Goal: Transaction & Acquisition: Purchase product/service

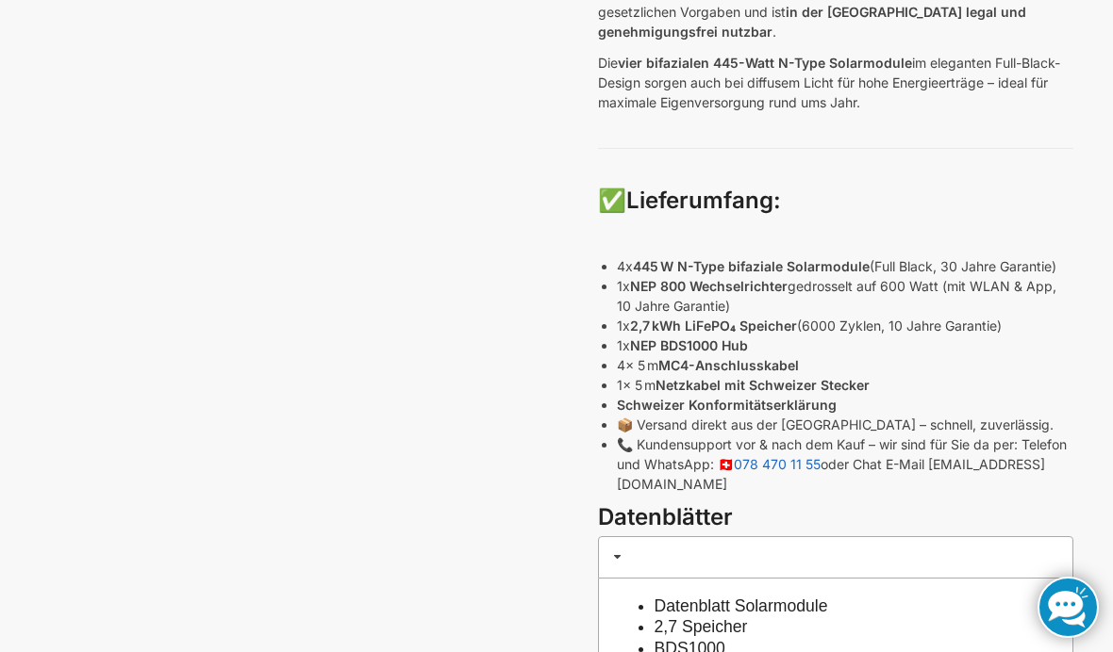
click at [1063, 614] on link at bounding box center [1067, 607] width 61 height 61
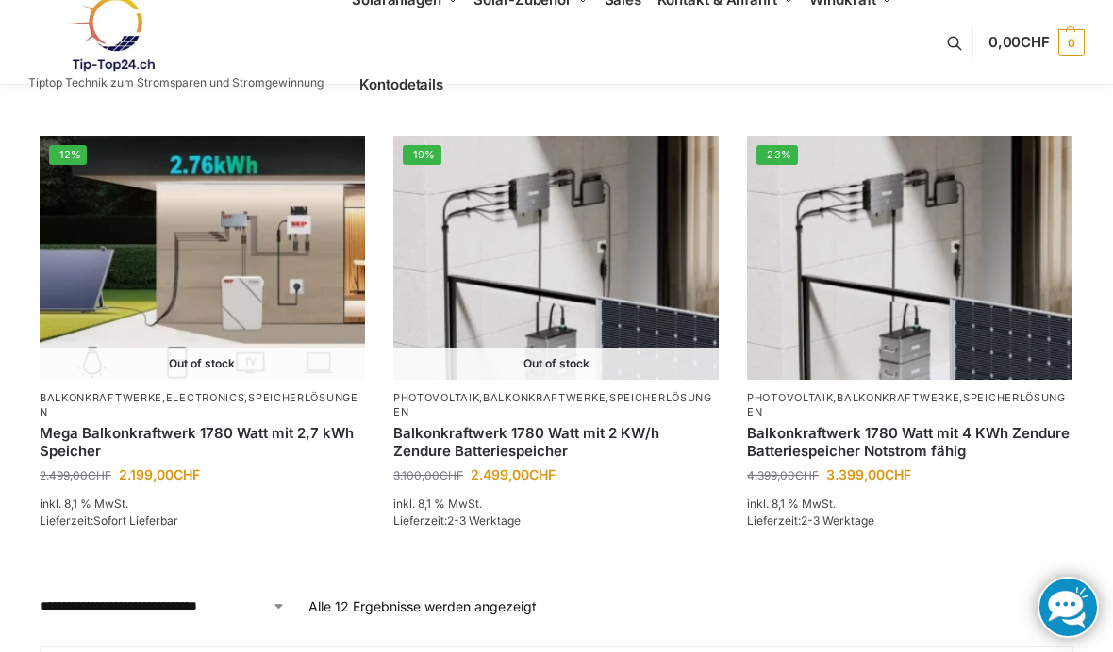
scroll to position [1618, 0]
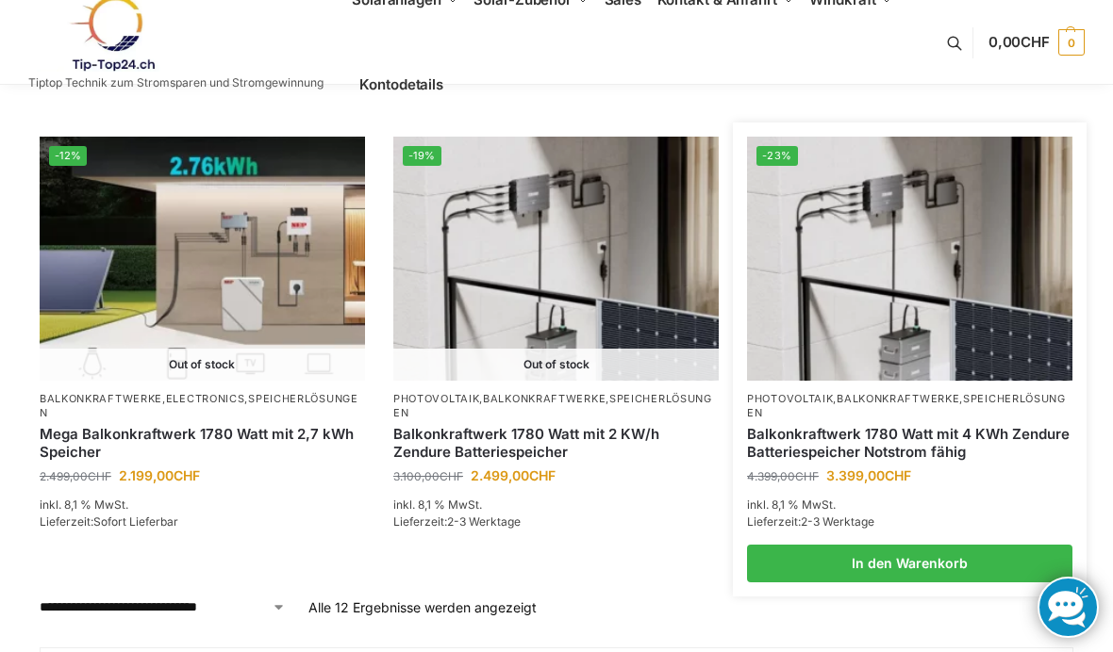
click at [959, 425] on link "Balkonkraftwerk 1780 Watt mit 4 KWh Zendure Batteriespeicher Notstrom fähig" at bounding box center [909, 443] width 325 height 37
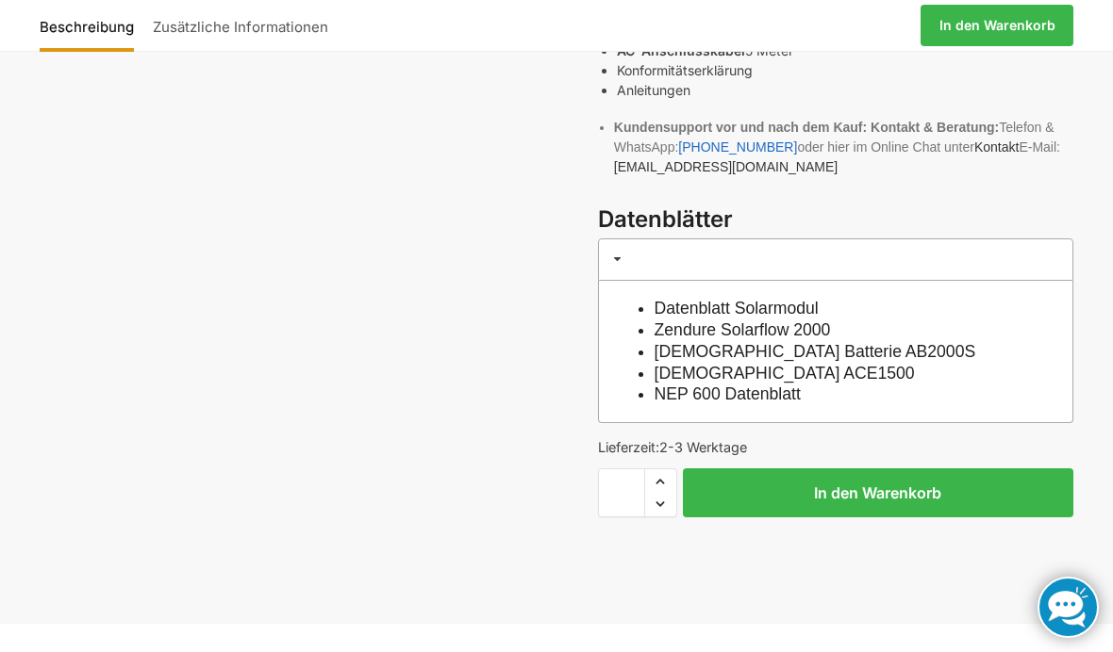
scroll to position [760, 0]
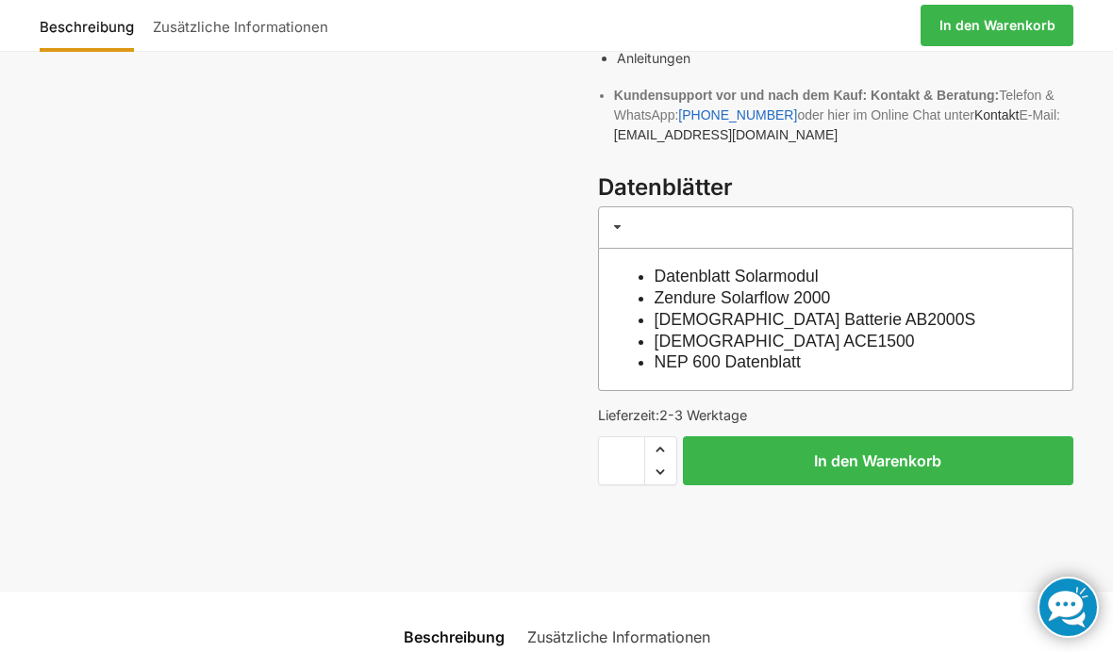
click at [1011, 331] on li "Zendure ACE1500" at bounding box center [845, 342] width 382 height 22
click at [990, 352] on li "NEP 600 Datenblatt" at bounding box center [845, 363] width 382 height 22
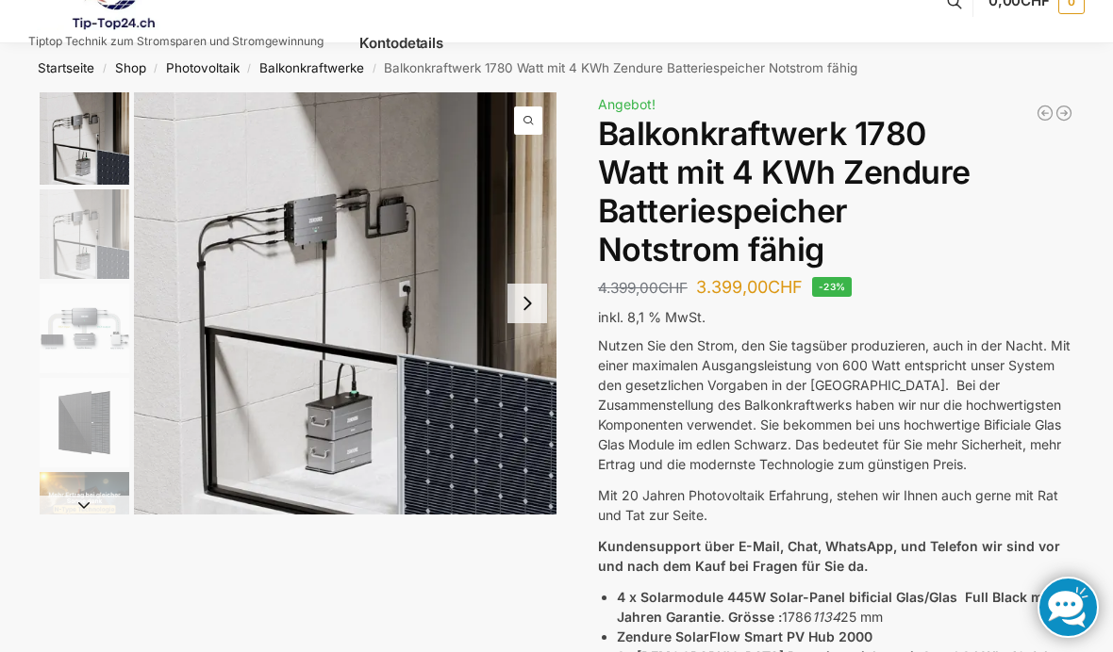
scroll to position [0, 0]
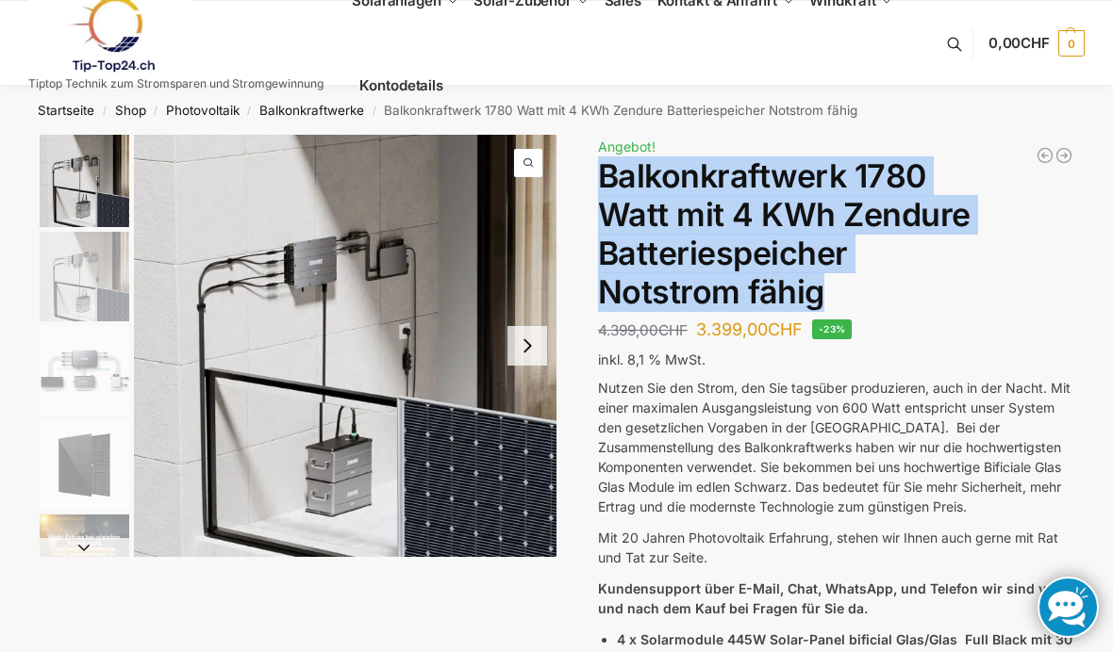
copy h1 "Balkonkraftwerk 1780 Watt mit 4 KWh Zendure Batteriespeicher Notstrom fähig"
click at [367, 105] on link "Kontodetails" at bounding box center [401, 85] width 99 height 85
click at [337, 108] on link "Balkonkraftwerke" at bounding box center [311, 110] width 105 height 15
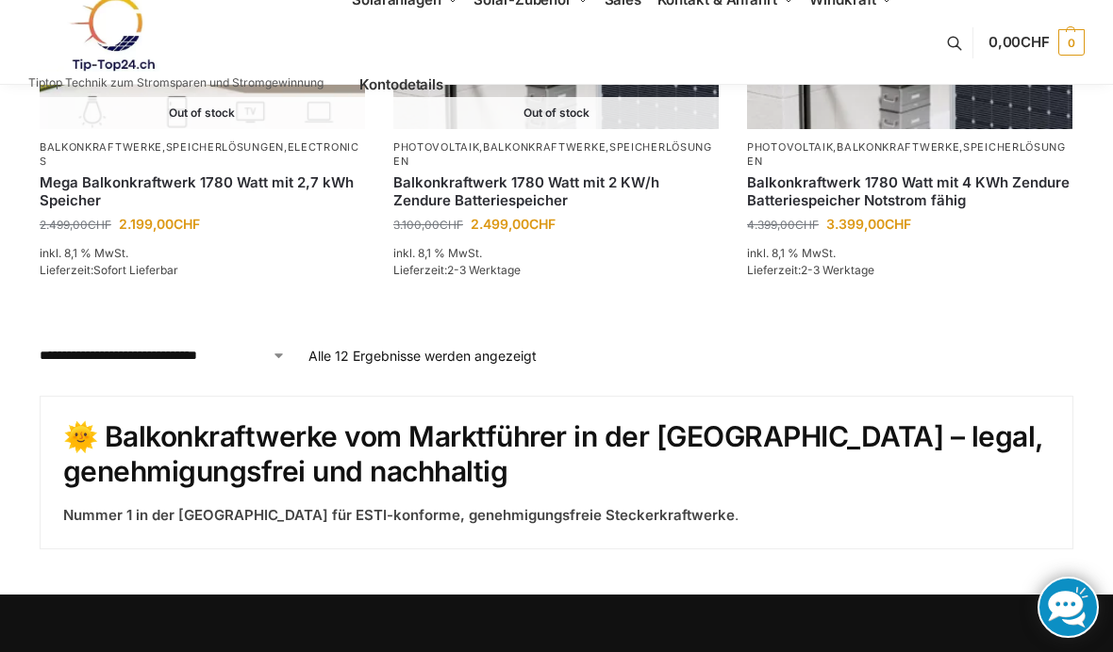
scroll to position [1889, 0]
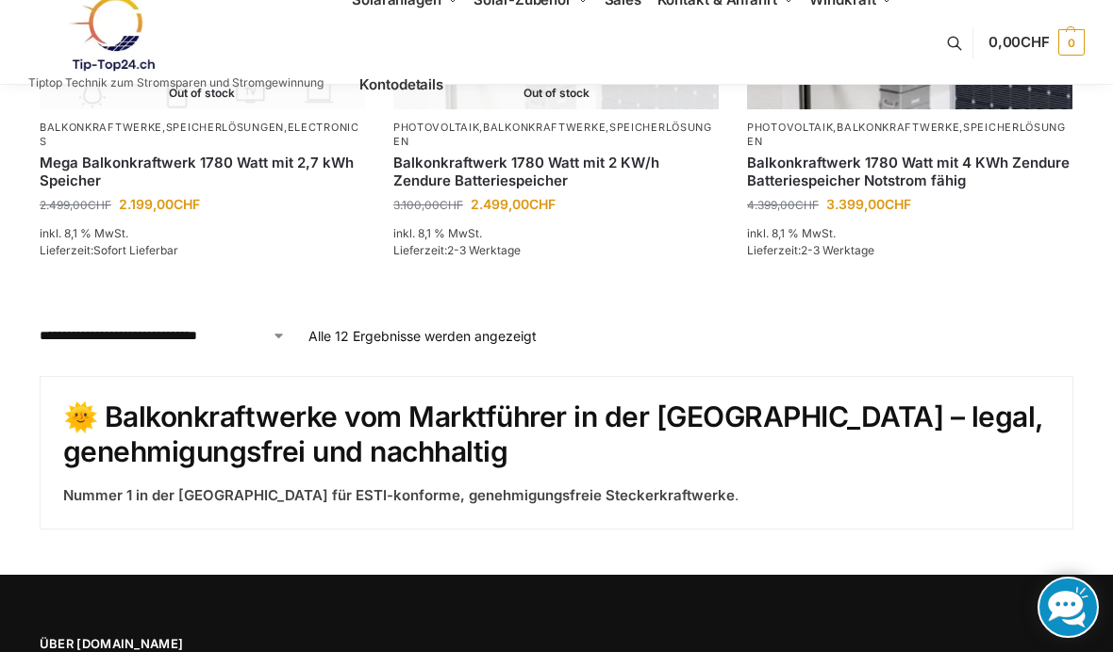
click at [488, 332] on p "Alle 12 Ergebnisse werden angezeigt Nach Preis sortiert: aufsteigend" at bounding box center [422, 336] width 228 height 20
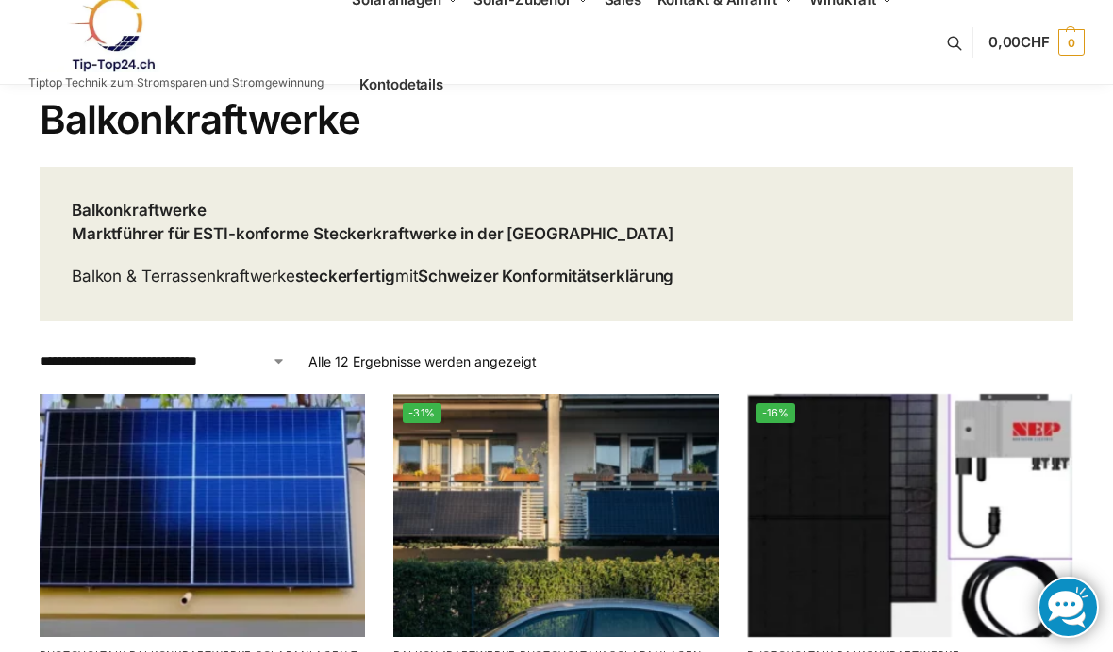
scroll to position [0, 0]
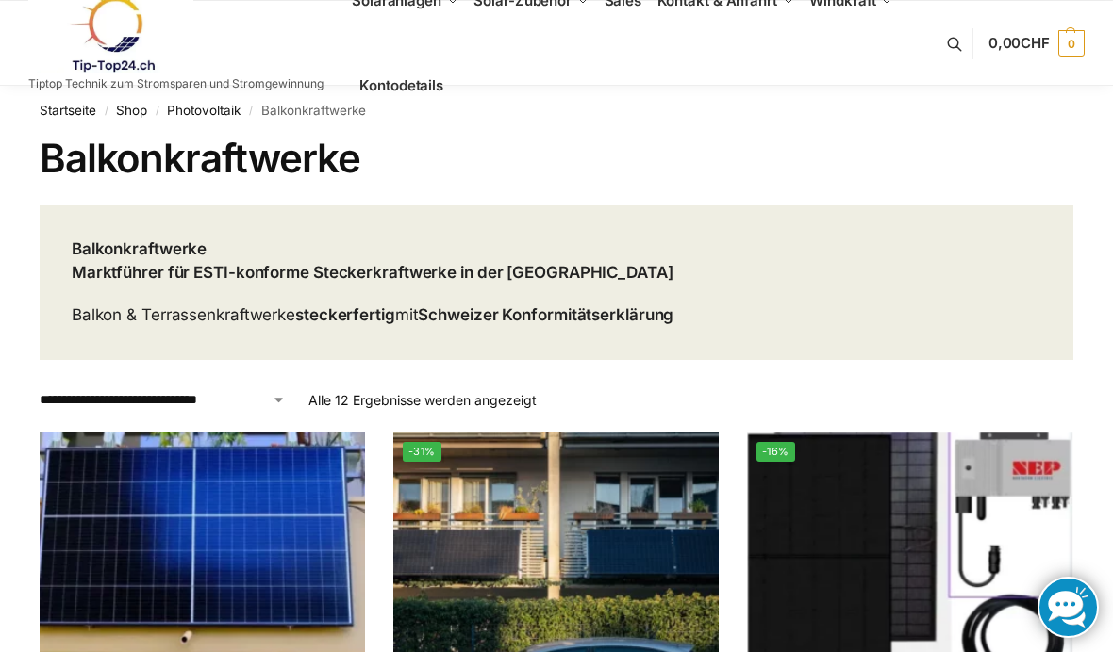
click at [632, 312] on strong "Schweizer Konformitätserklärung" at bounding box center [546, 314] width 256 height 19
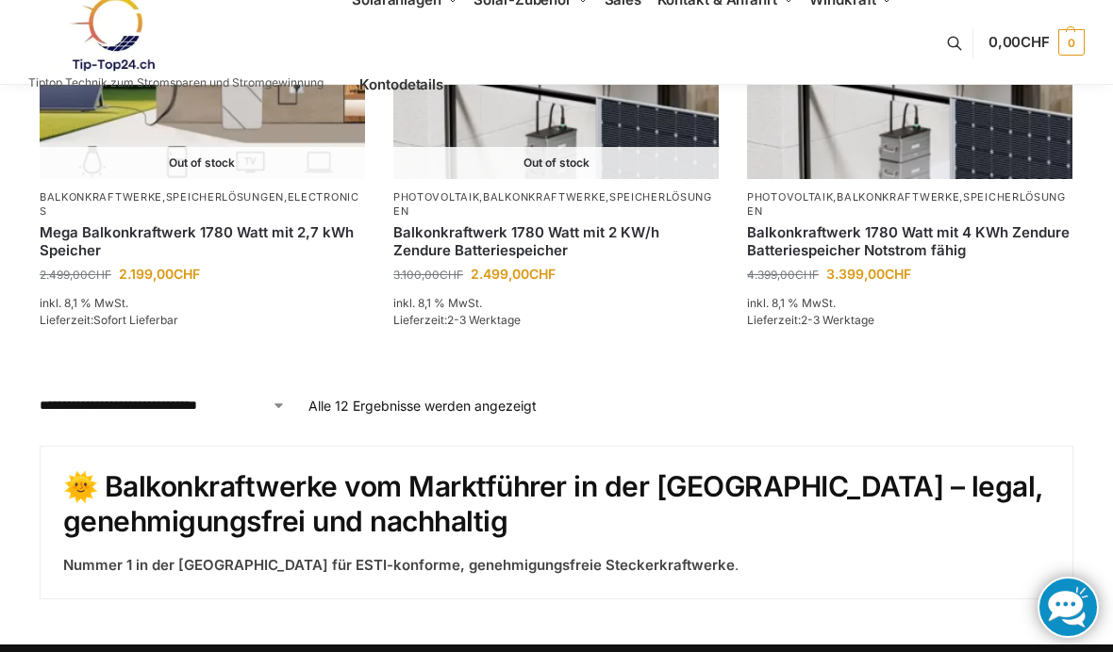
scroll to position [1846, 0]
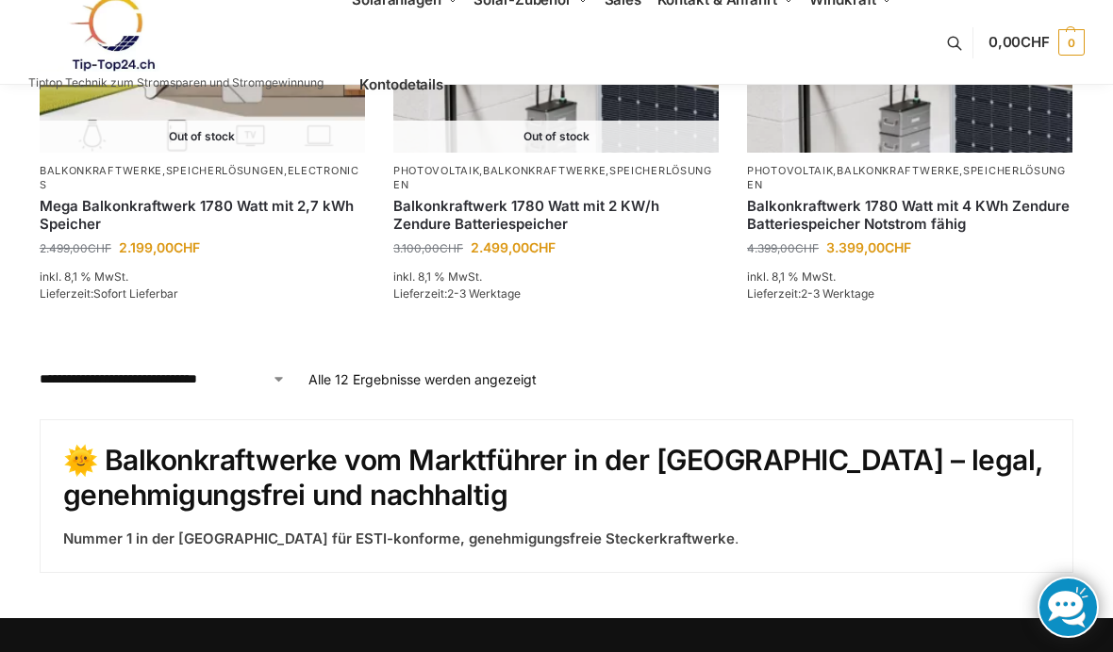
click at [942, 471] on h2 "🌞 Balkonkraftwerke vom Marktführer in der Schweiz – legal, genehmigungsfrei und…" at bounding box center [556, 478] width 986 height 71
click at [616, 530] on strong "Nummer 1 in der Schweiz für ESTI-konforme, genehmigungsfreie Steckerkraftwerke" at bounding box center [398, 539] width 671 height 18
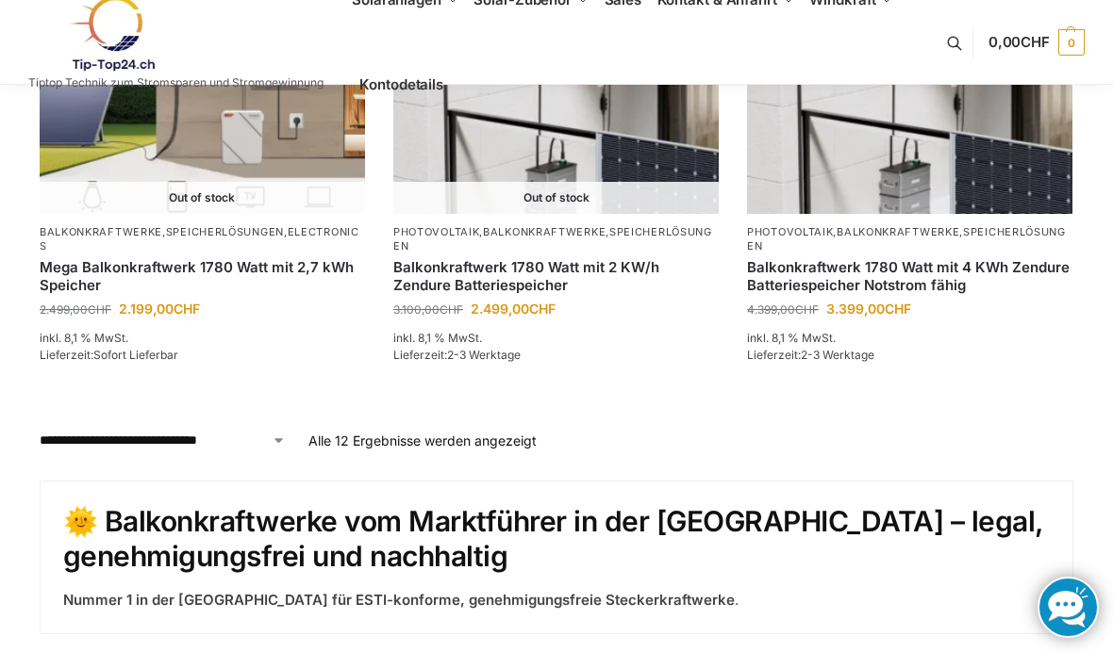
scroll to position [1759, 0]
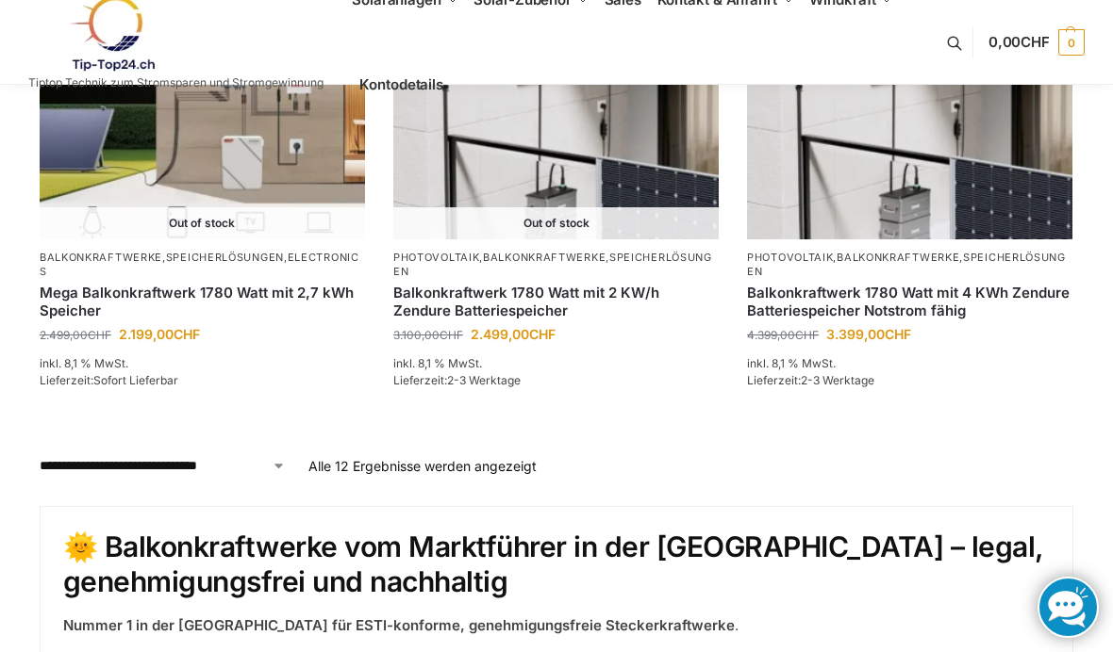
click at [989, 414] on link "In den Warenkorb" at bounding box center [909, 423] width 325 height 38
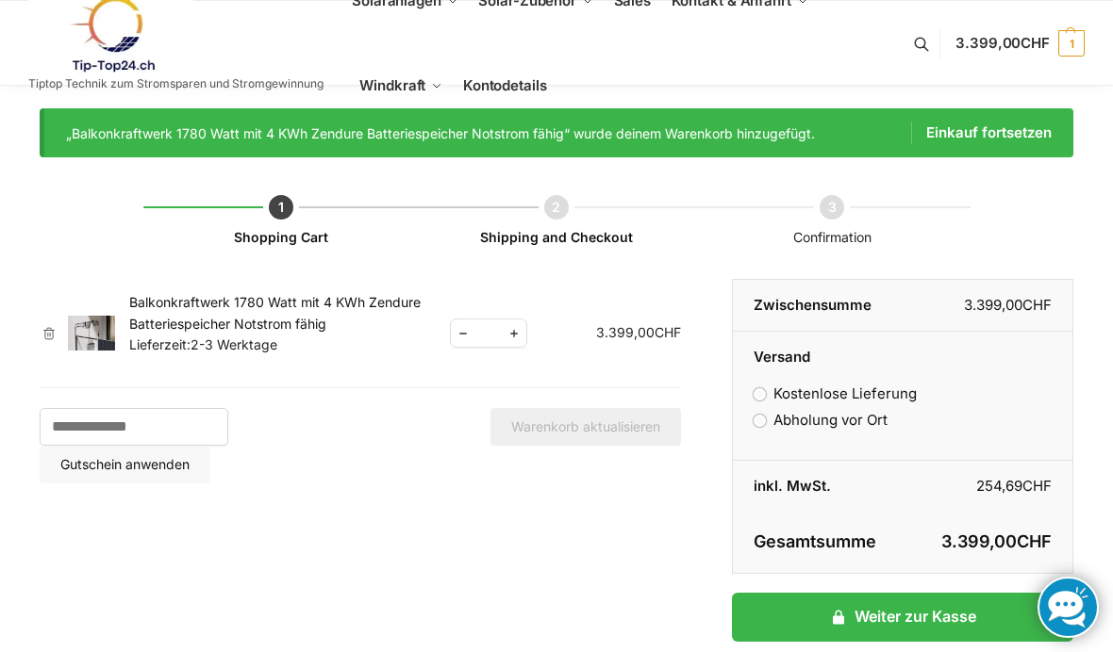
click at [524, 97] on link "Kontodetails" at bounding box center [504, 85] width 99 height 85
click at [1082, 38] on span "1" at bounding box center [1071, 43] width 26 height 26
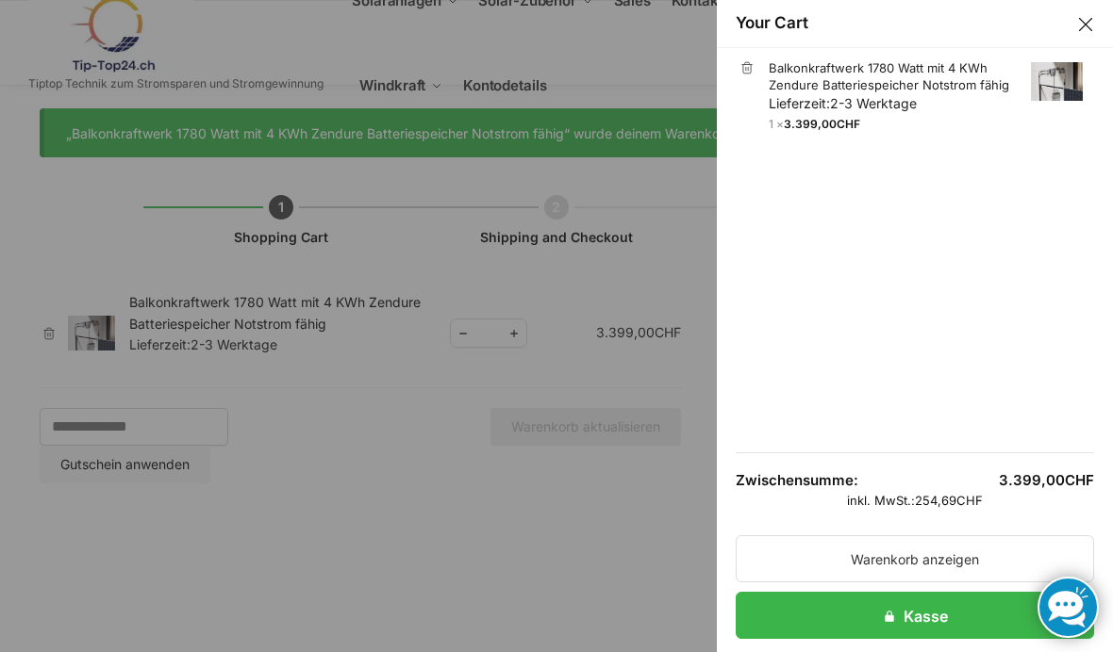
click at [751, 61] on link "×" at bounding box center [746, 67] width 13 height 13
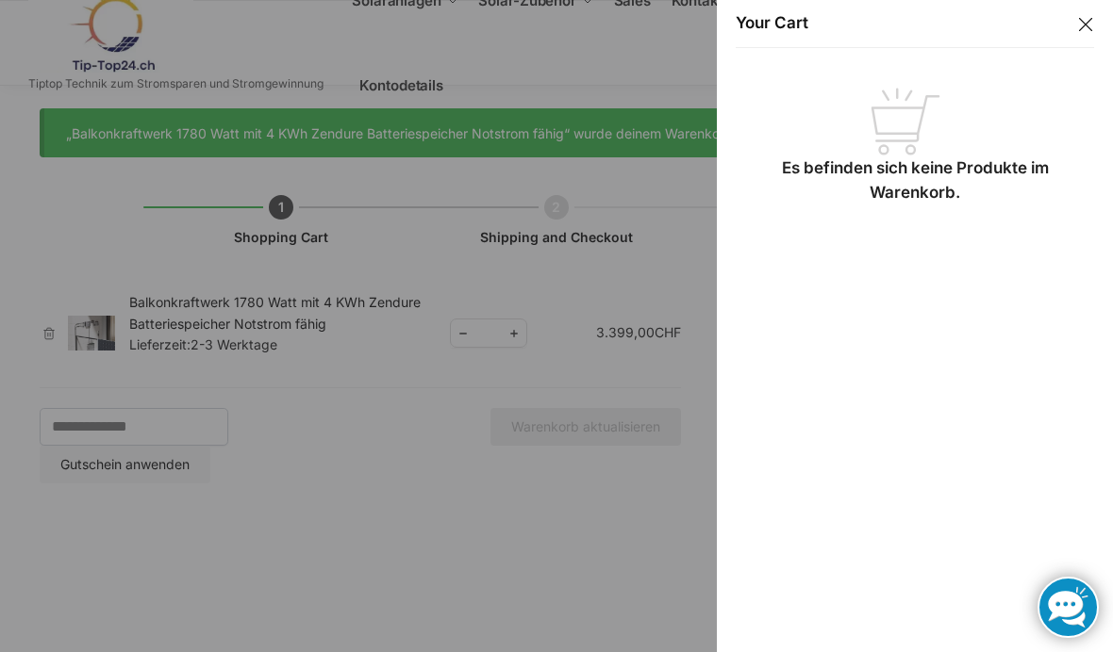
click at [1091, 23] on button "Close drawer" at bounding box center [1085, 24] width 25 height 25
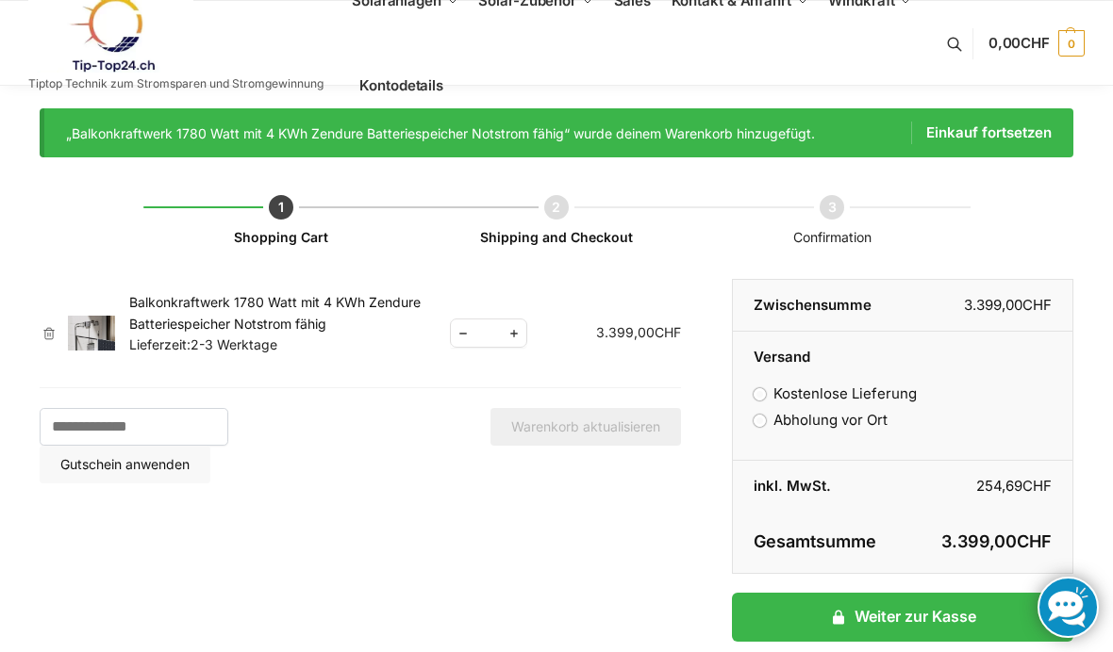
click at [632, 10] on link "Sales" at bounding box center [631, 1] width 53 height 85
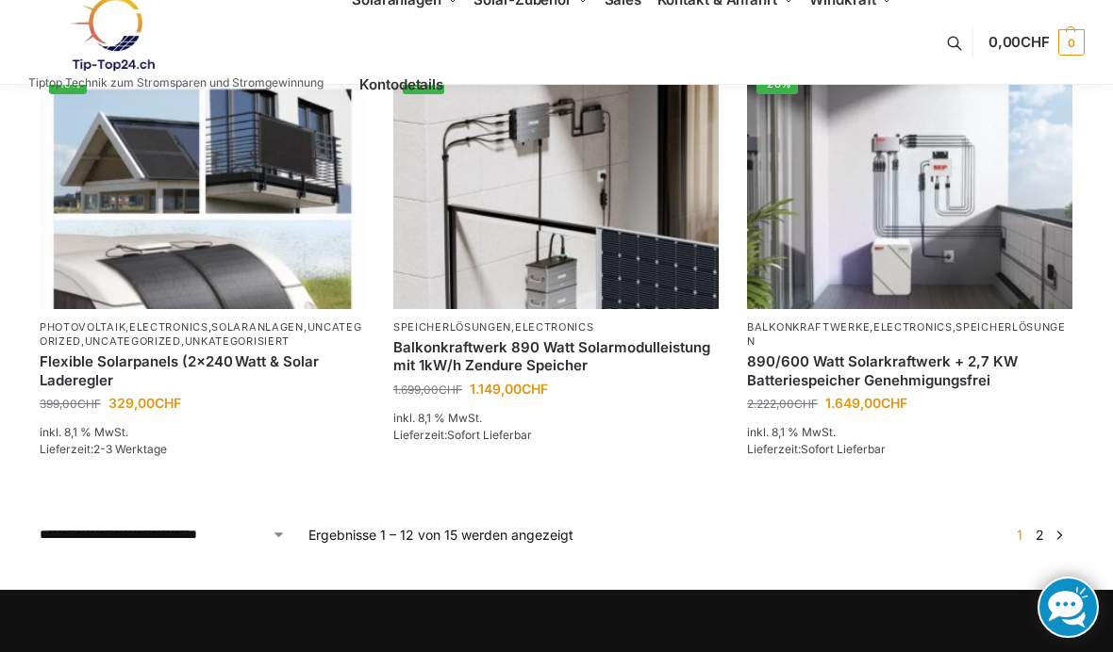
scroll to position [1644, 0]
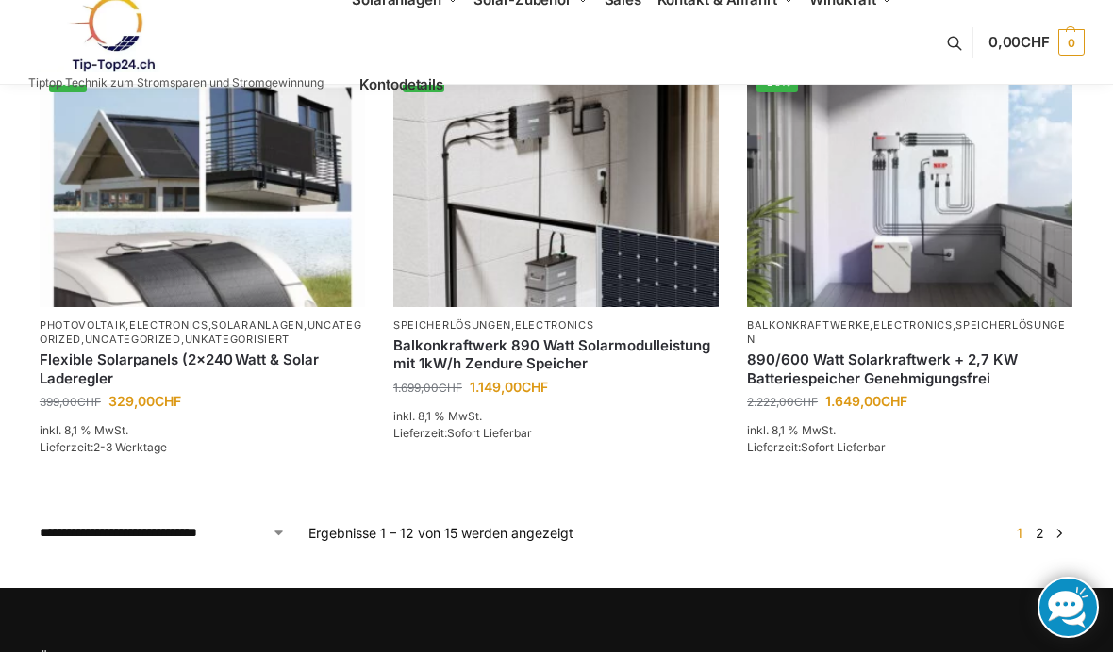
click at [1021, 533] on span "1" at bounding box center [1019, 533] width 15 height 16
click at [1058, 530] on link "→" at bounding box center [1059, 533] width 14 height 20
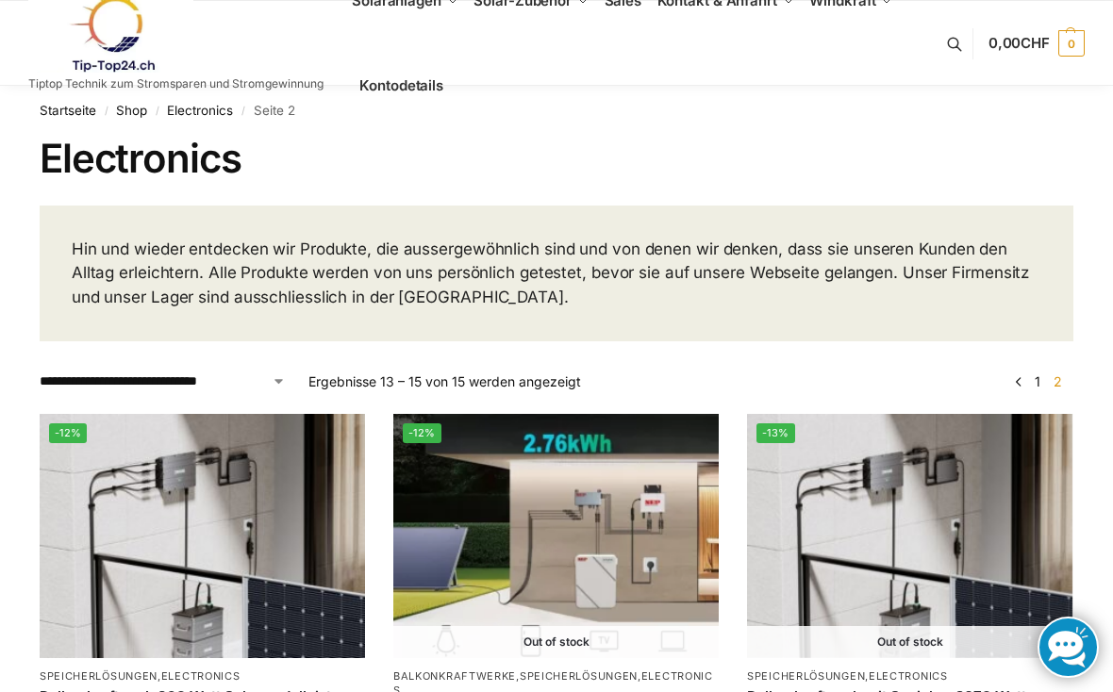
click at [126, 41] on img at bounding box center [110, 34] width 165 height 76
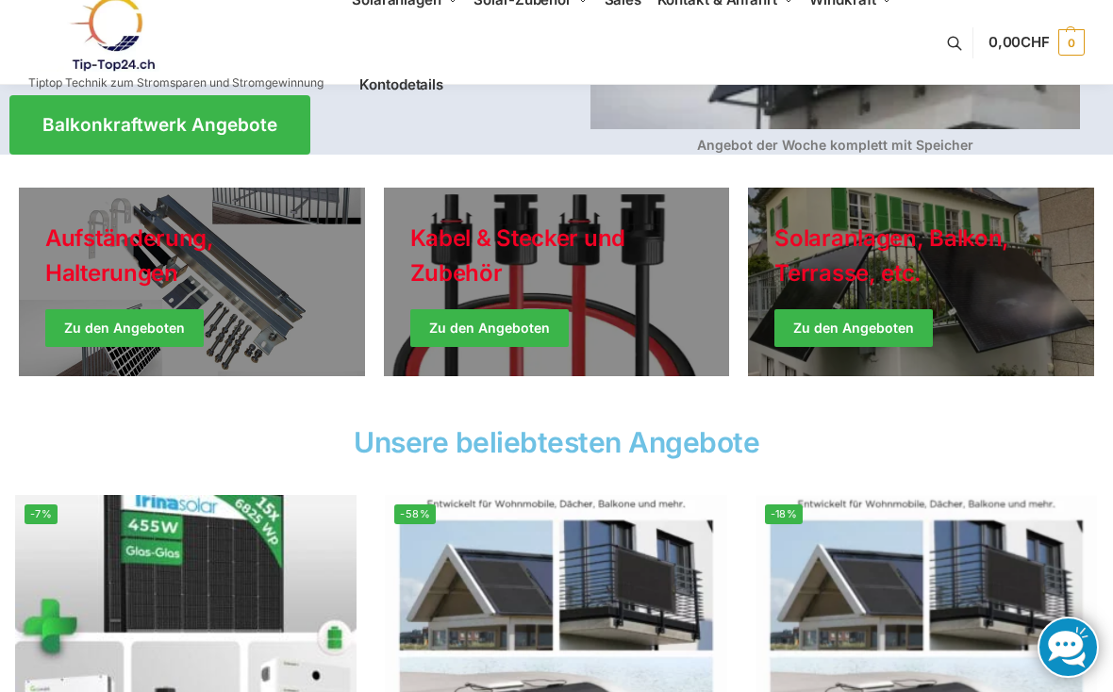
scroll to position [424, 0]
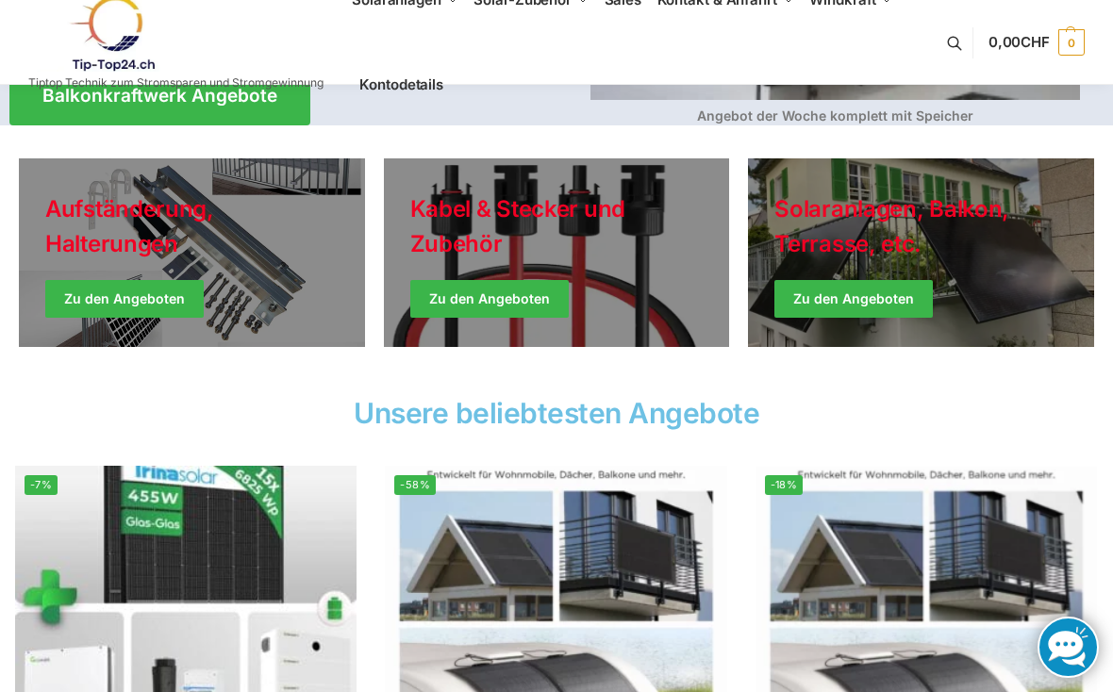
click at [512, 284] on link "Holiday Style" at bounding box center [557, 252] width 346 height 189
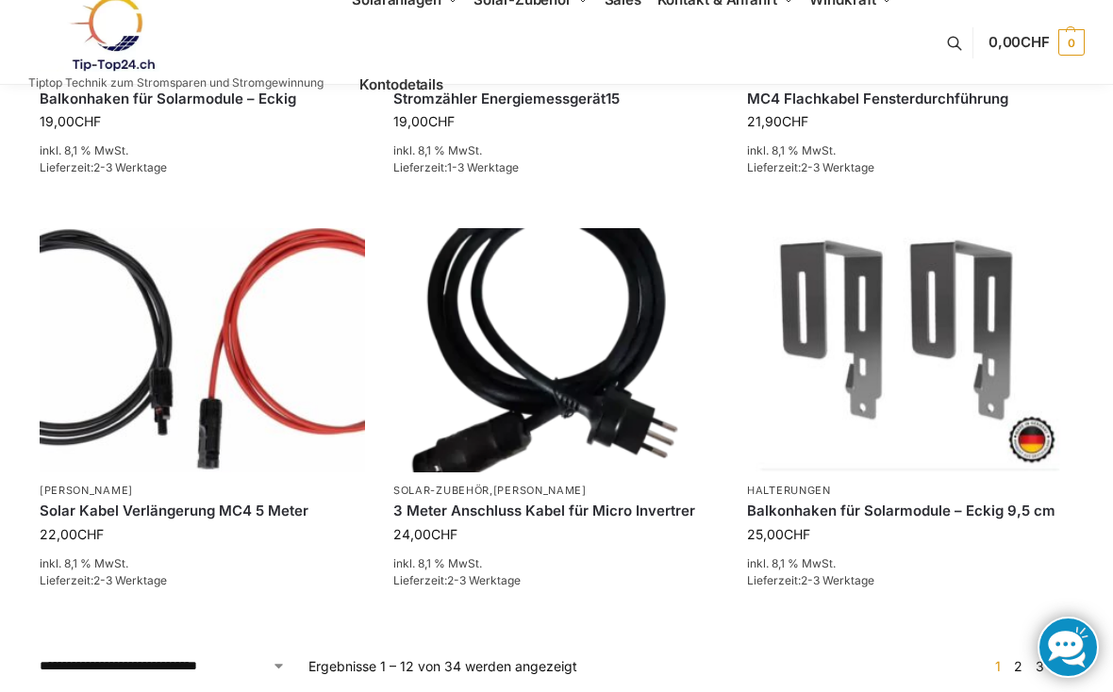
scroll to position [1420, 0]
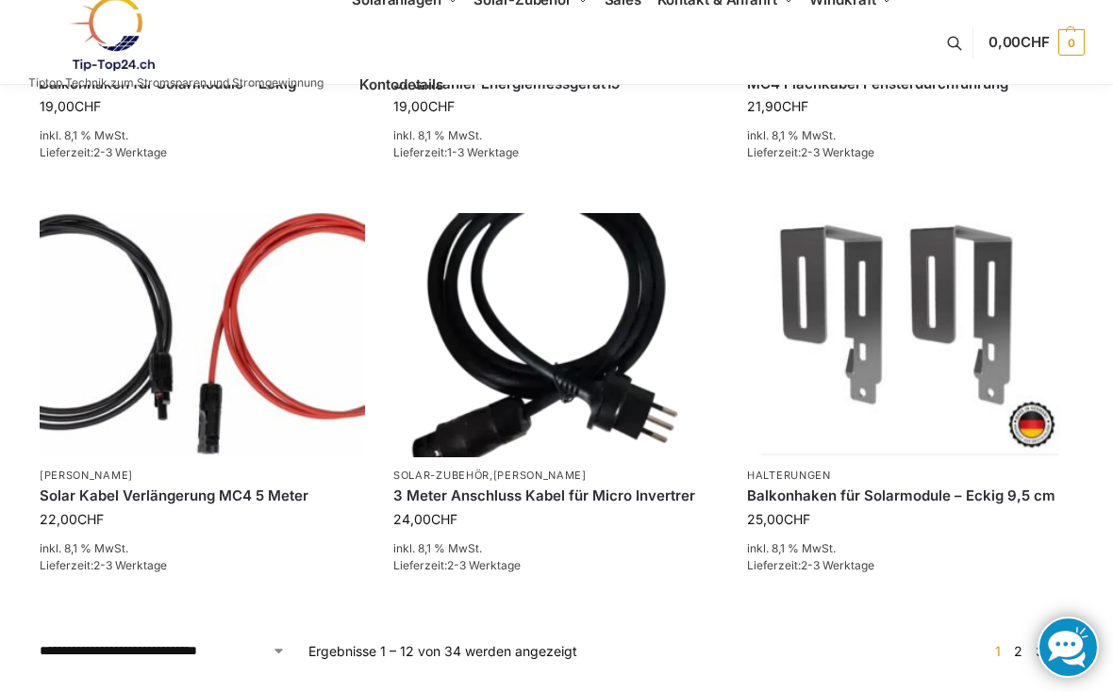
click at [307, 436] on img at bounding box center [202, 335] width 325 height 244
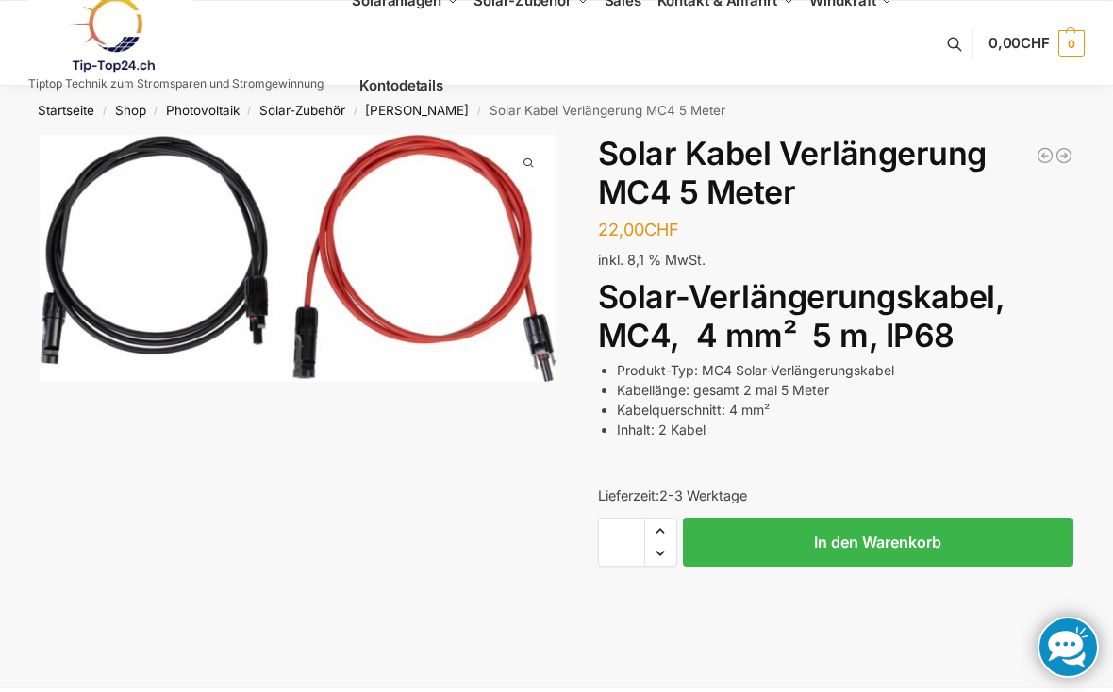
click at [503, 124] on span "Komplet-Sets mit Halterungen Balkon,Wand, Terrasse,Garten" at bounding box center [446, 105] width 131 height 42
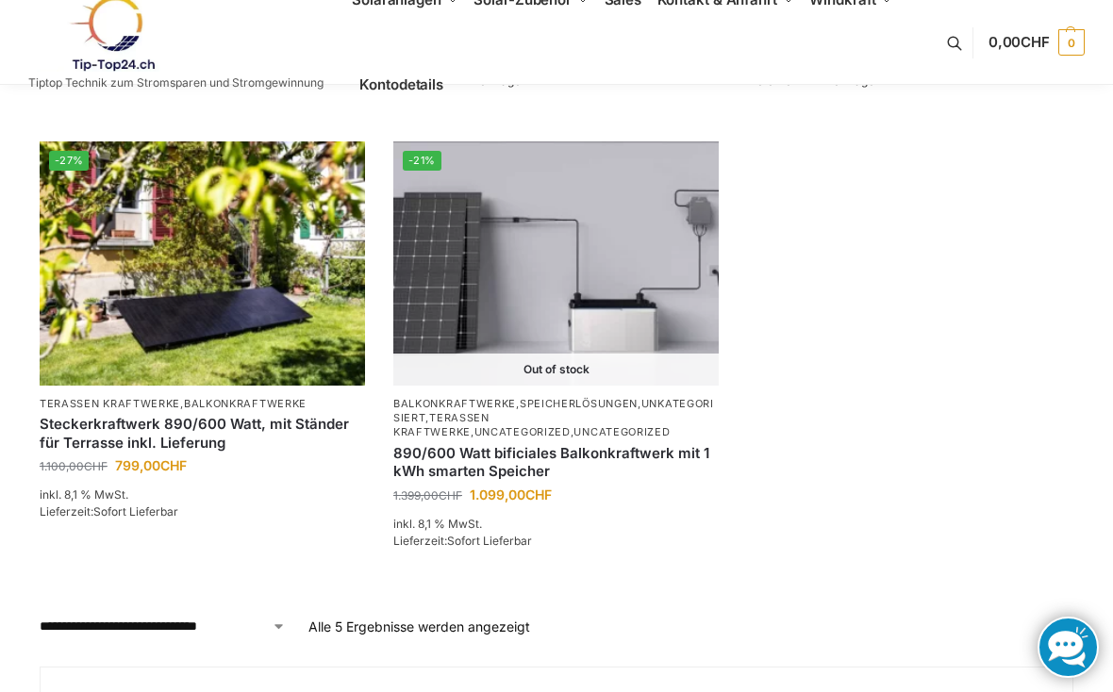
scroll to position [706, 0]
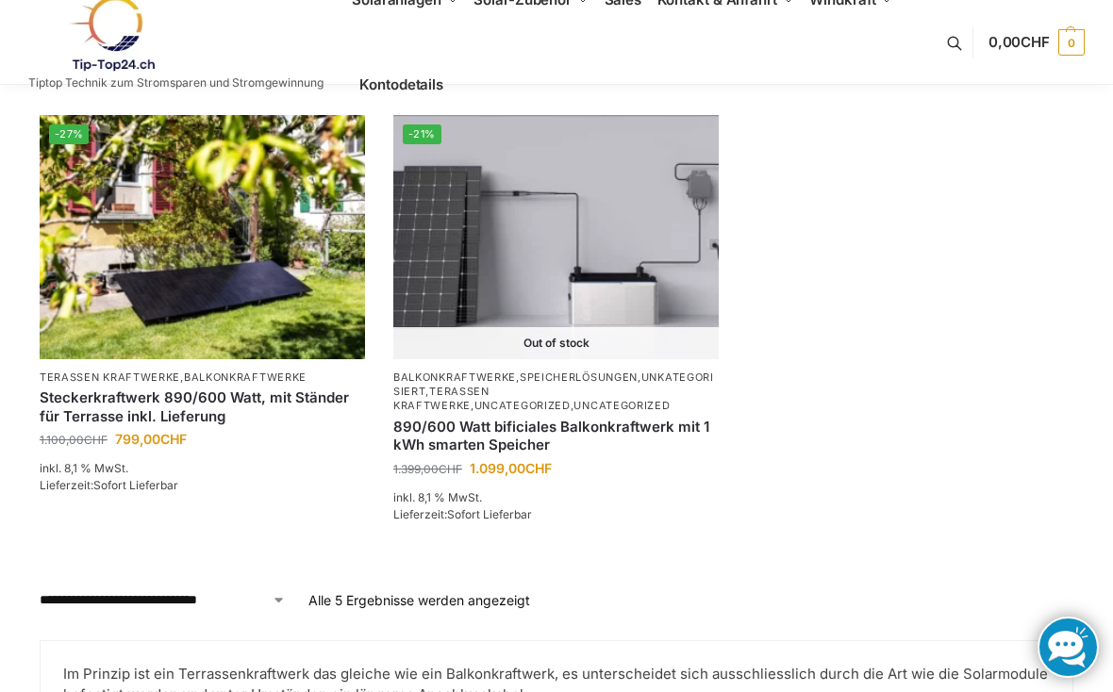
click at [266, 602] on select "**********" at bounding box center [163, 600] width 246 height 20
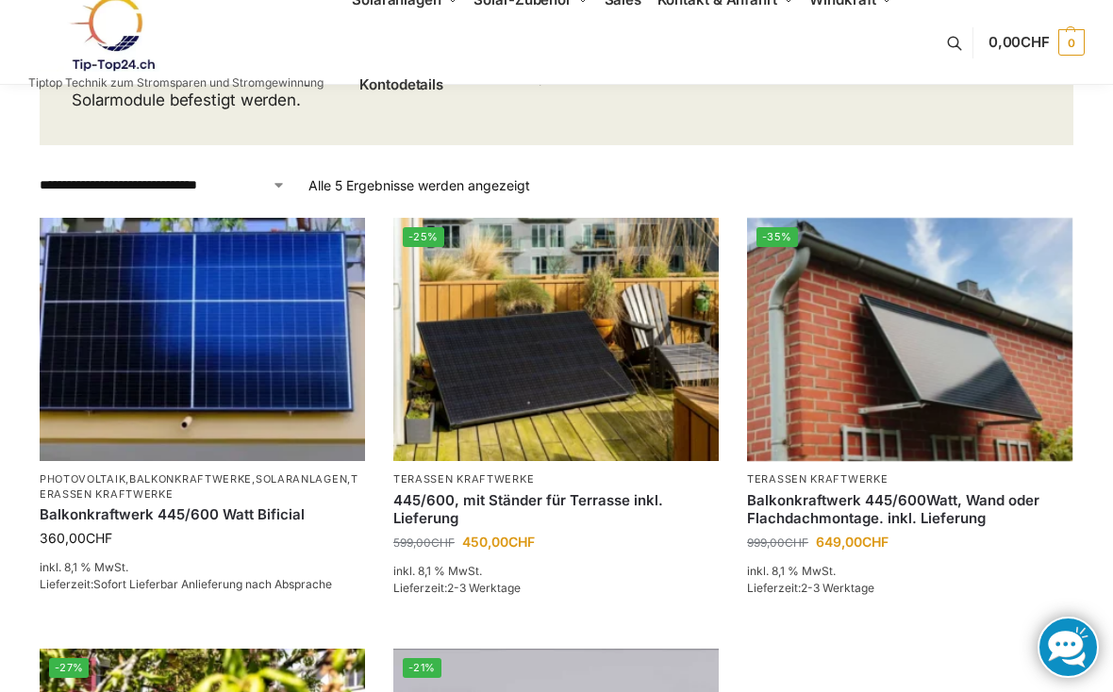
scroll to position [0, 0]
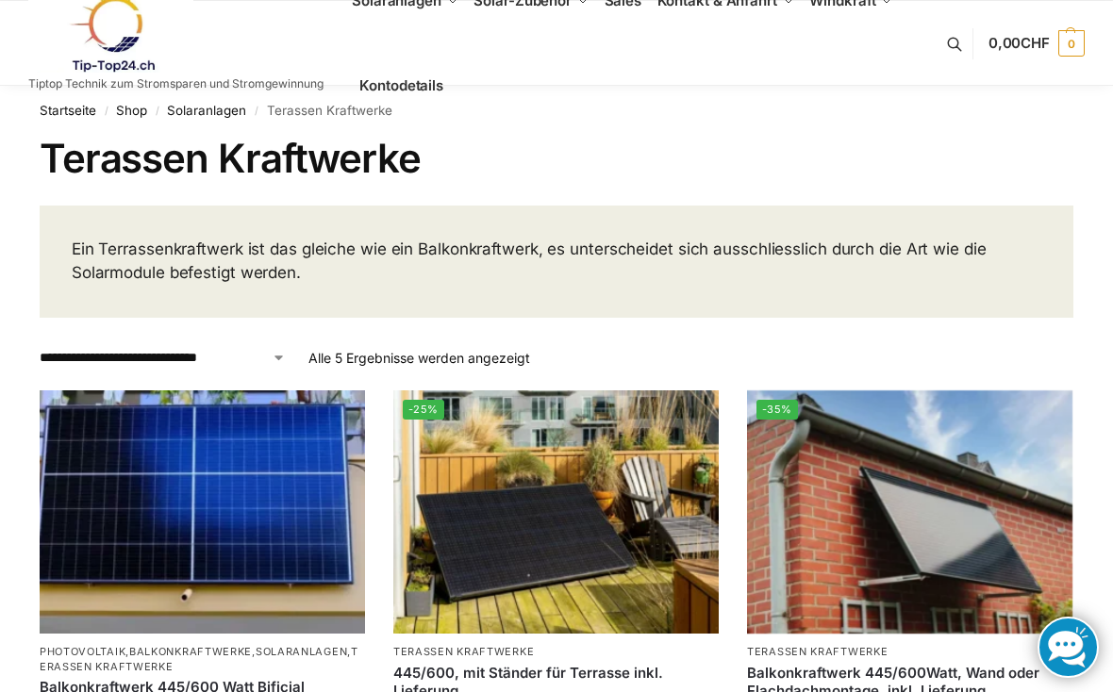
click at [66, 118] on link "Startseite" at bounding box center [68, 110] width 57 height 15
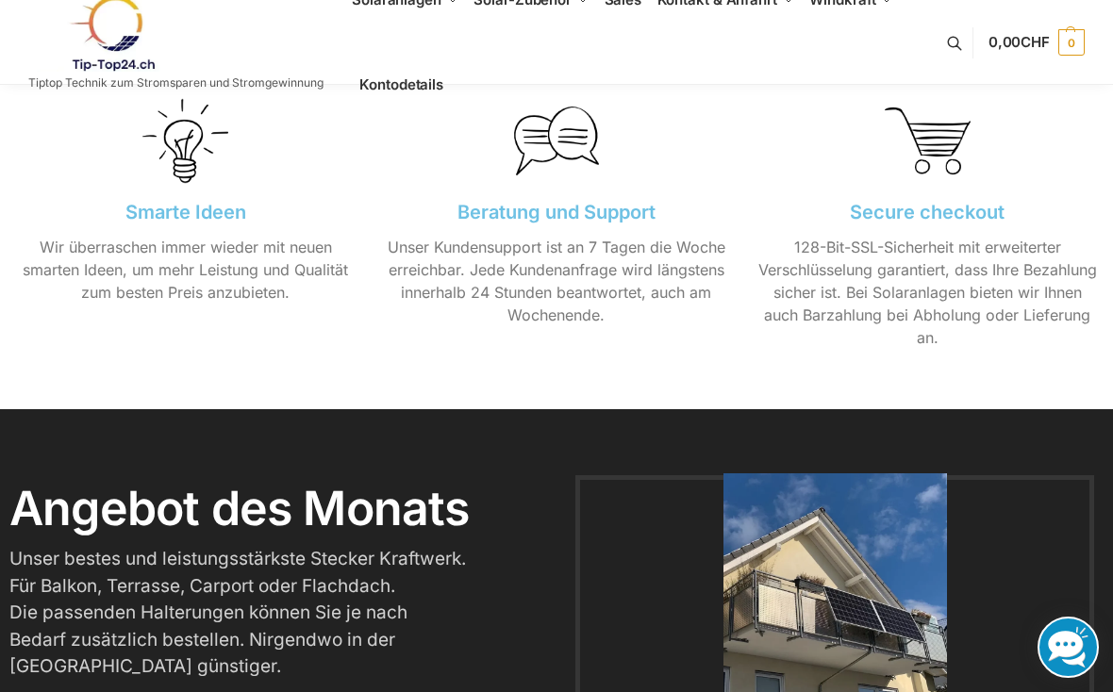
scroll to position [2094, 0]
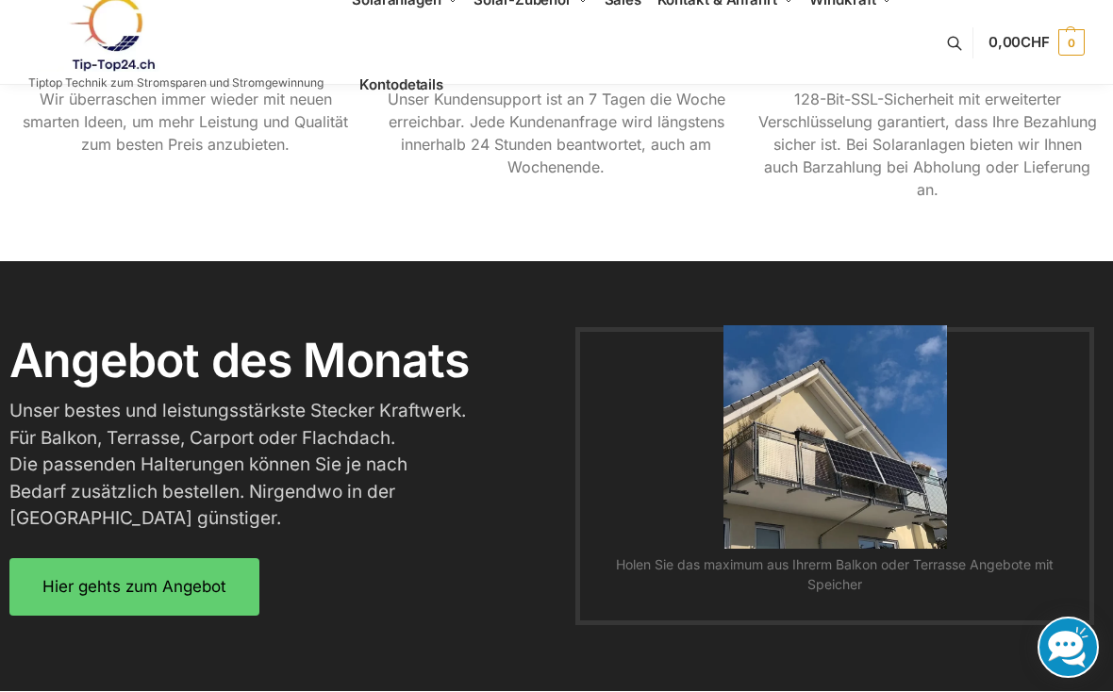
click at [212, 579] on span "Hier gehts zum Angebot" at bounding box center [134, 587] width 184 height 16
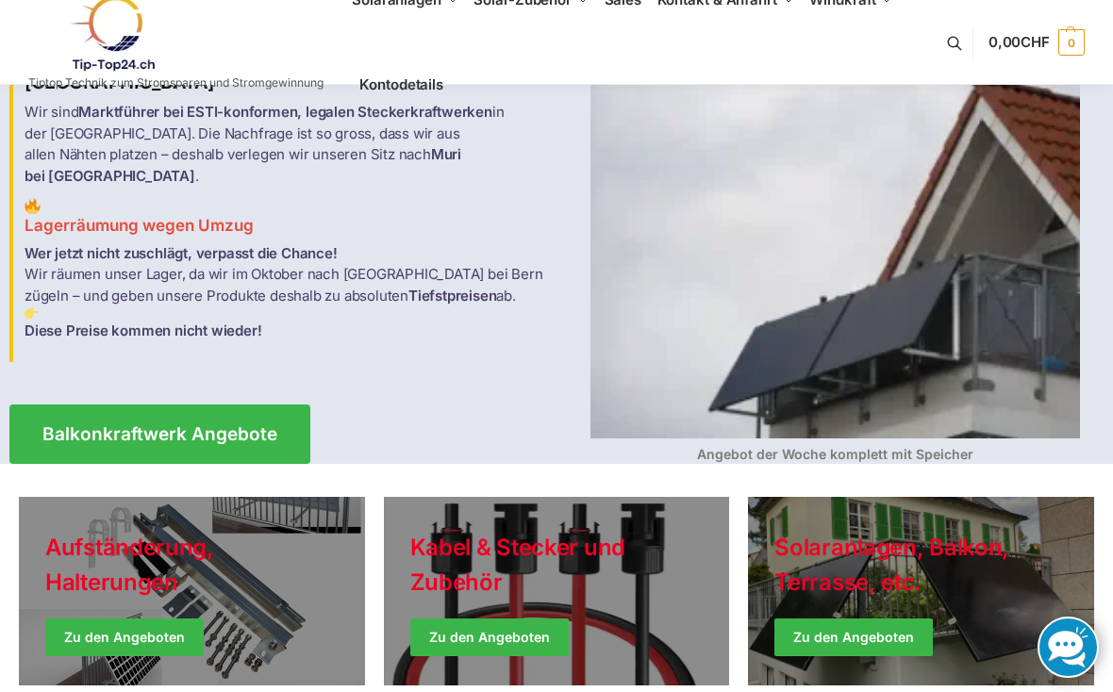
scroll to position [0, 0]
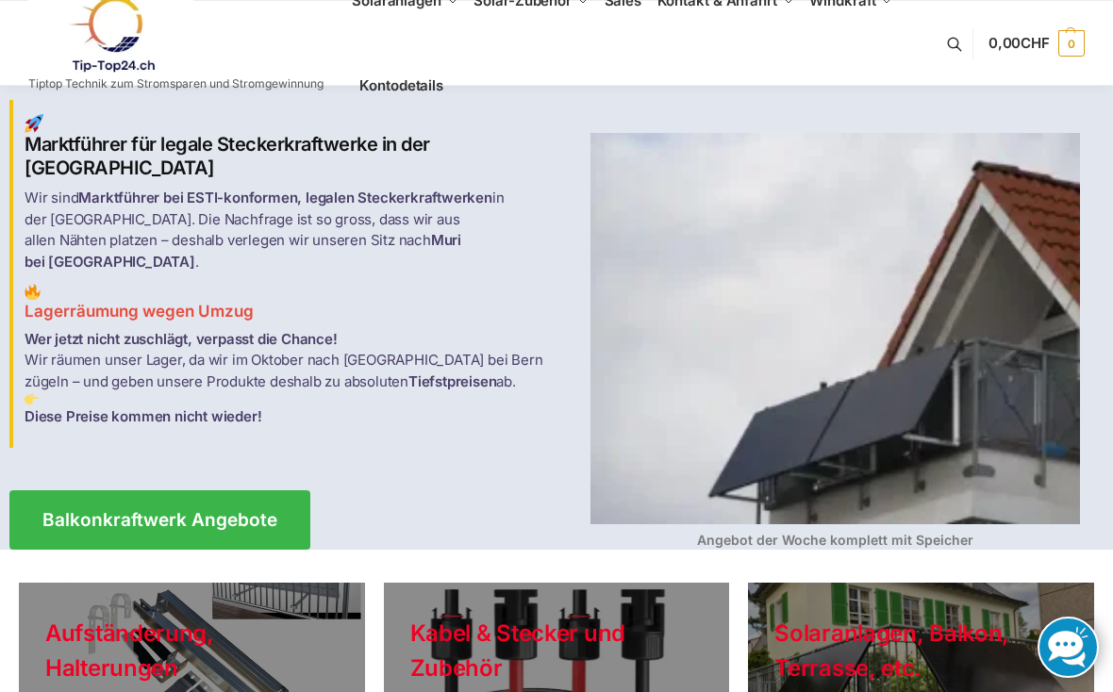
click at [277, 511] on span "Balkonkraftwerk Angebote" at bounding box center [159, 520] width 235 height 18
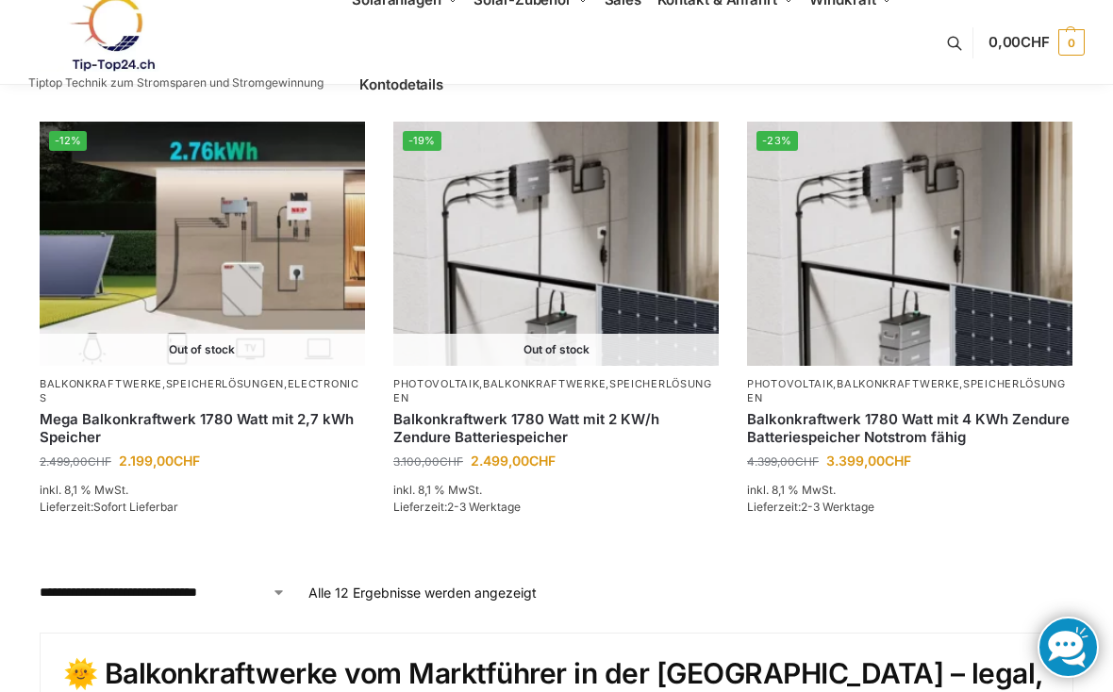
scroll to position [1604, 0]
